Goal: Download file/media

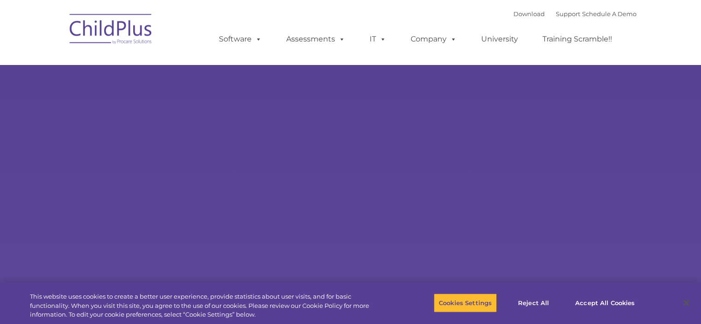
select select "MEDIUM"
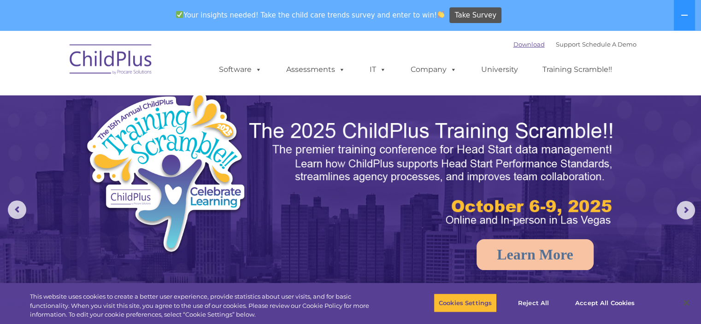
click at [513, 44] on link "Download" at bounding box center [528, 44] width 31 height 7
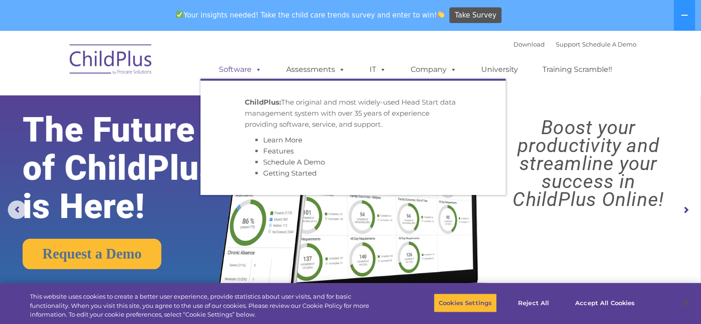
click at [242, 72] on link "Software" at bounding box center [240, 69] width 61 height 18
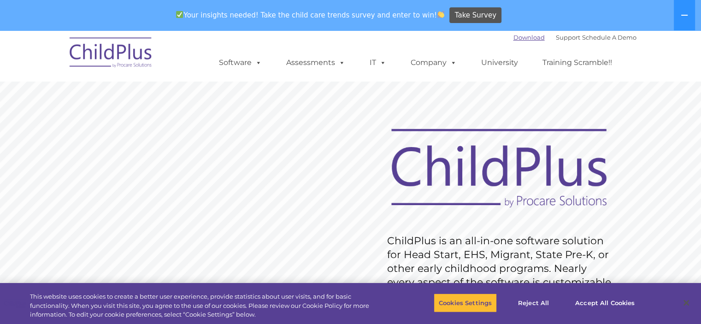
click at [518, 40] on link "Download" at bounding box center [528, 37] width 31 height 7
